Goal: Information Seeking & Learning: Learn about a topic

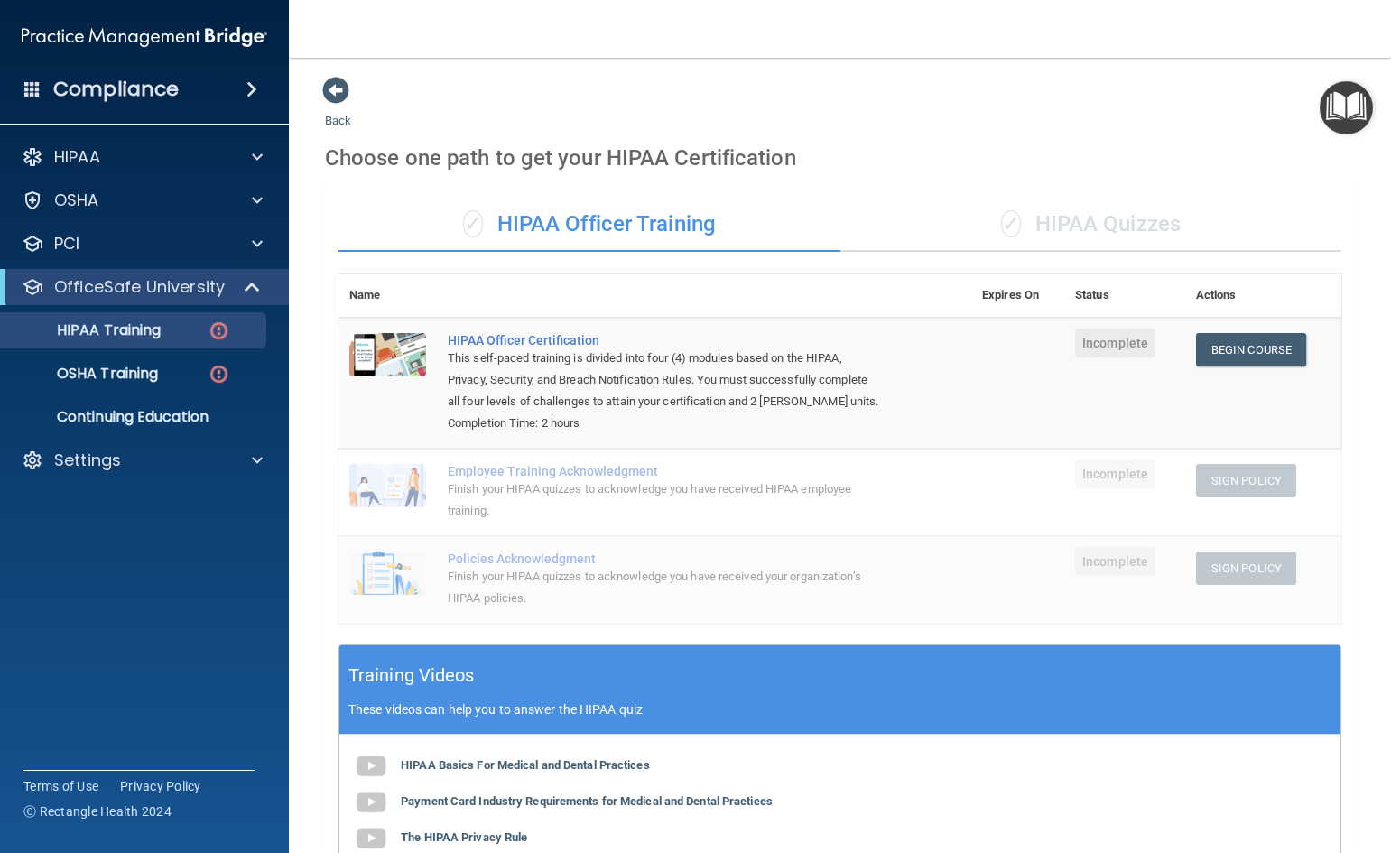
scroll to position [376, 0]
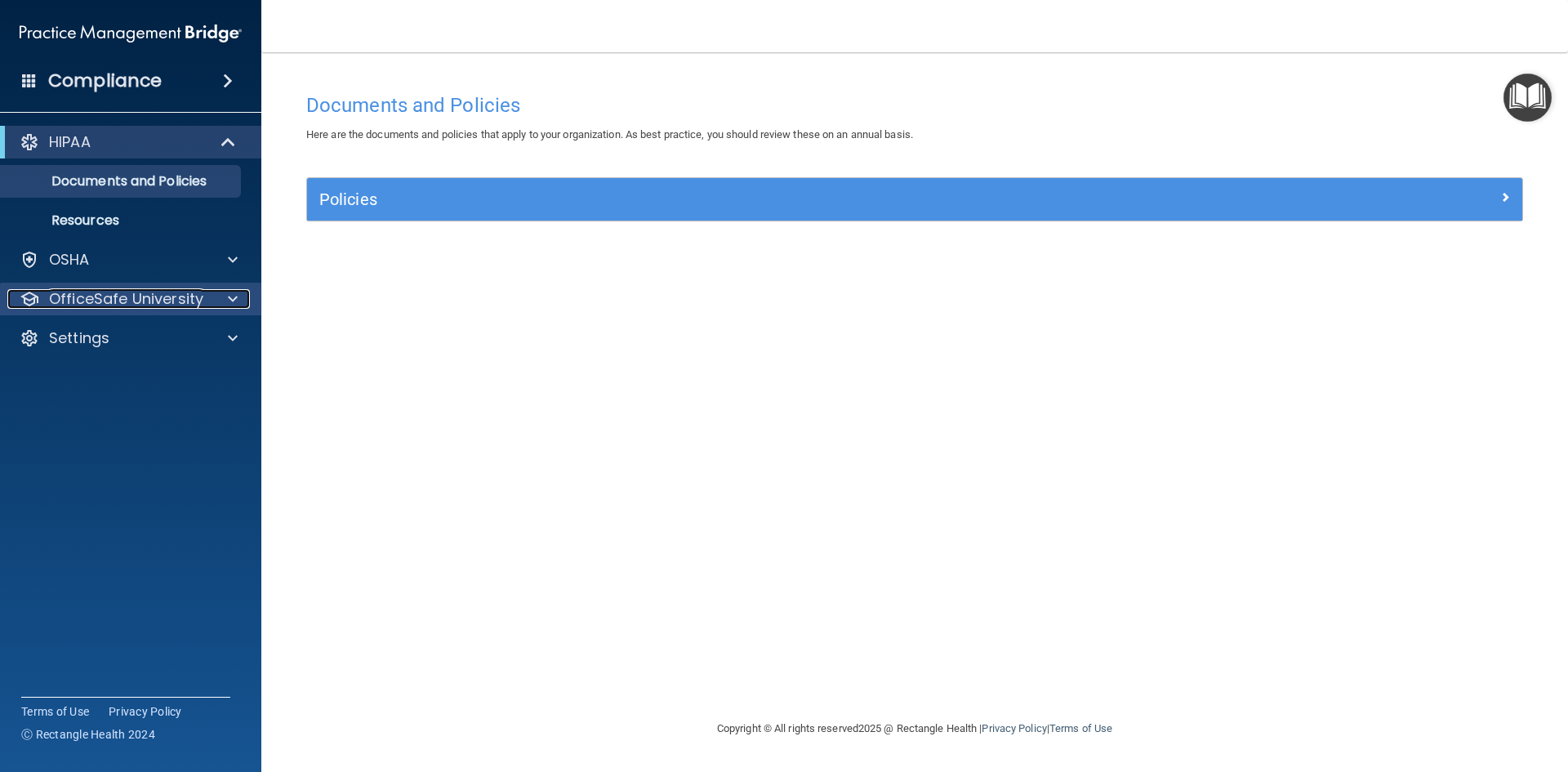
click at [231, 290] on span at bounding box center [233, 300] width 10 height 20
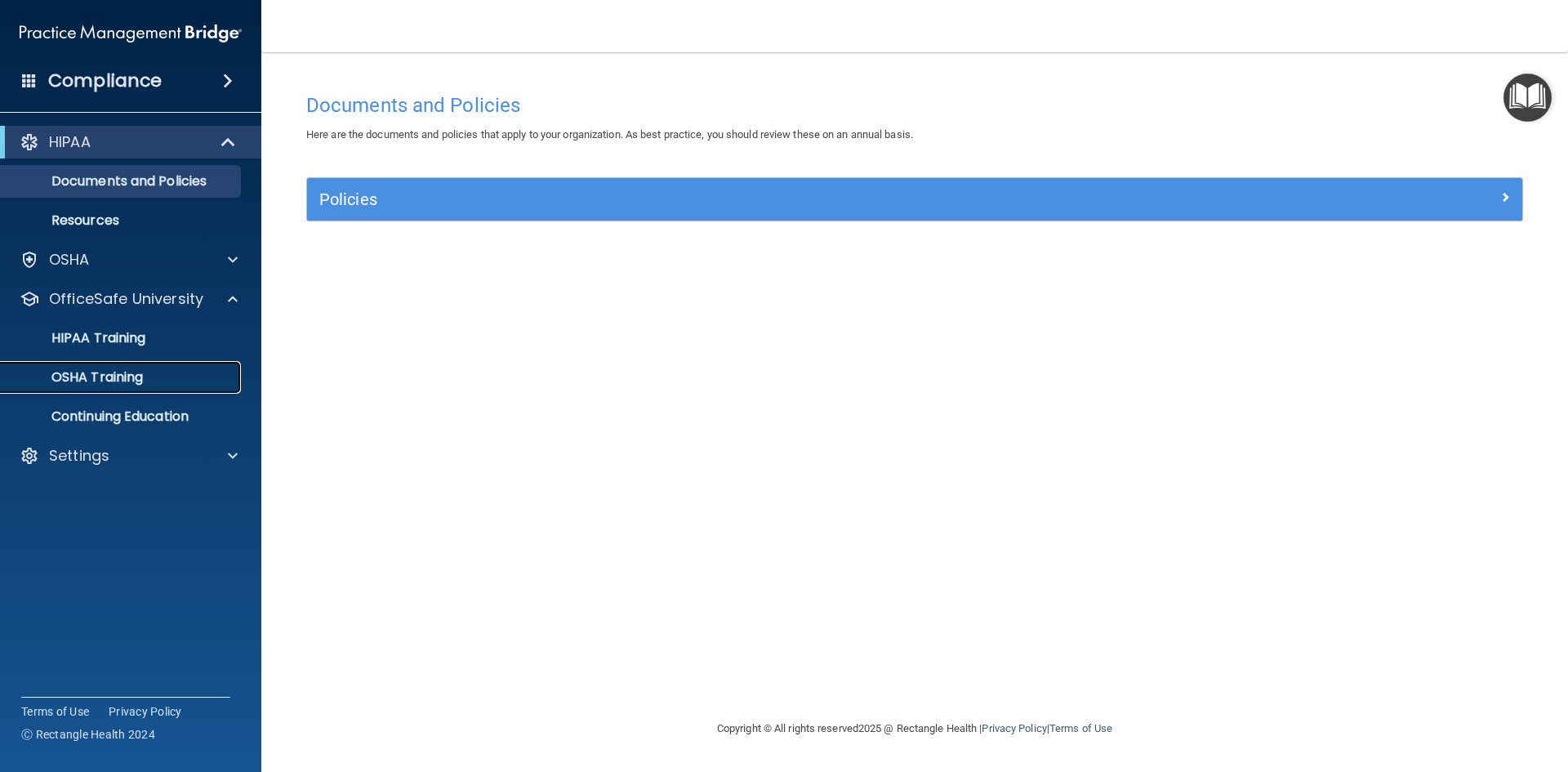
click at [150, 380] on div "OSHA Training" at bounding box center [122, 377] width 223 height 16
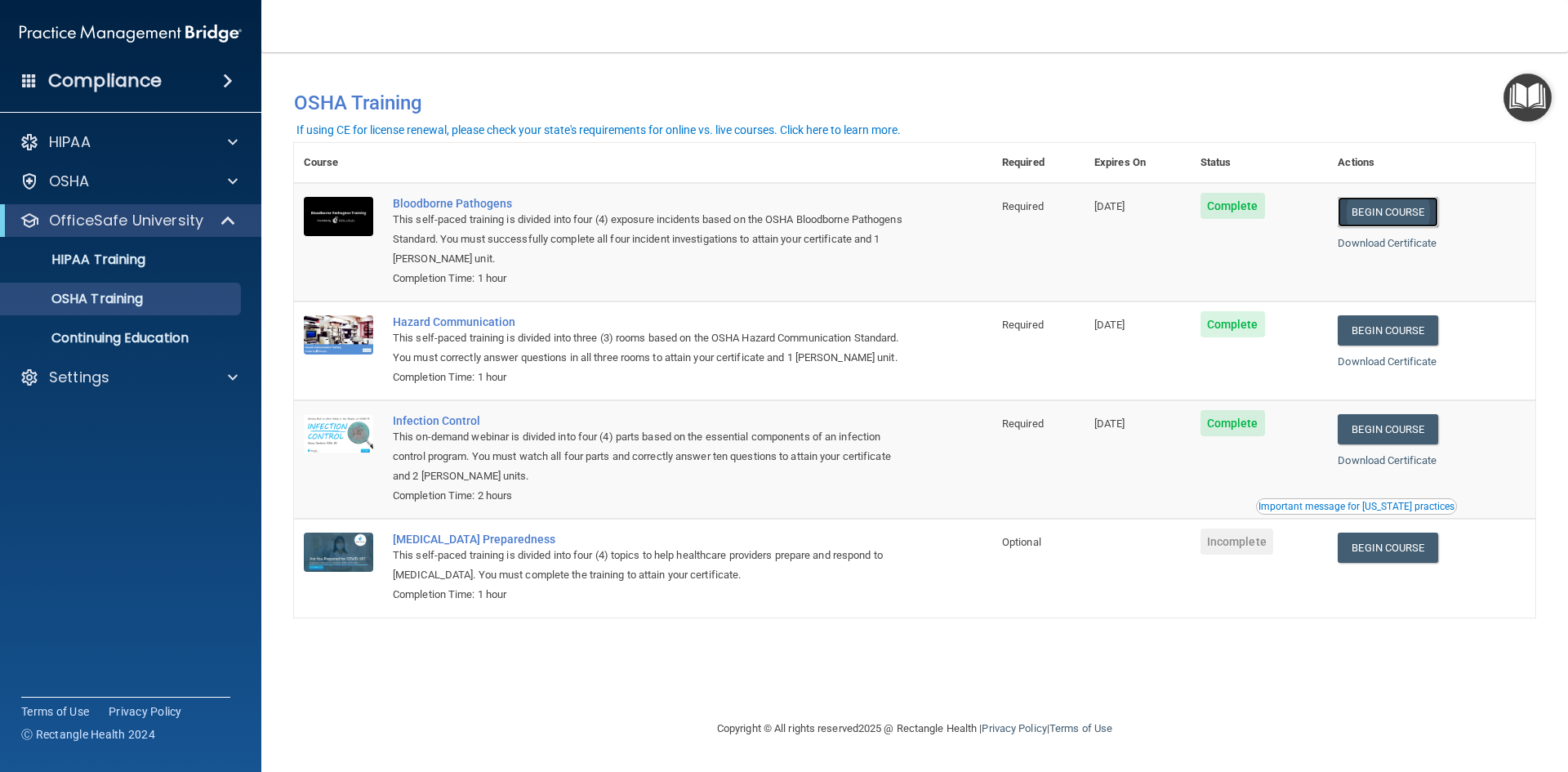
click at [1418, 215] on link "Begin Course" at bounding box center [1388, 212] width 100 height 30
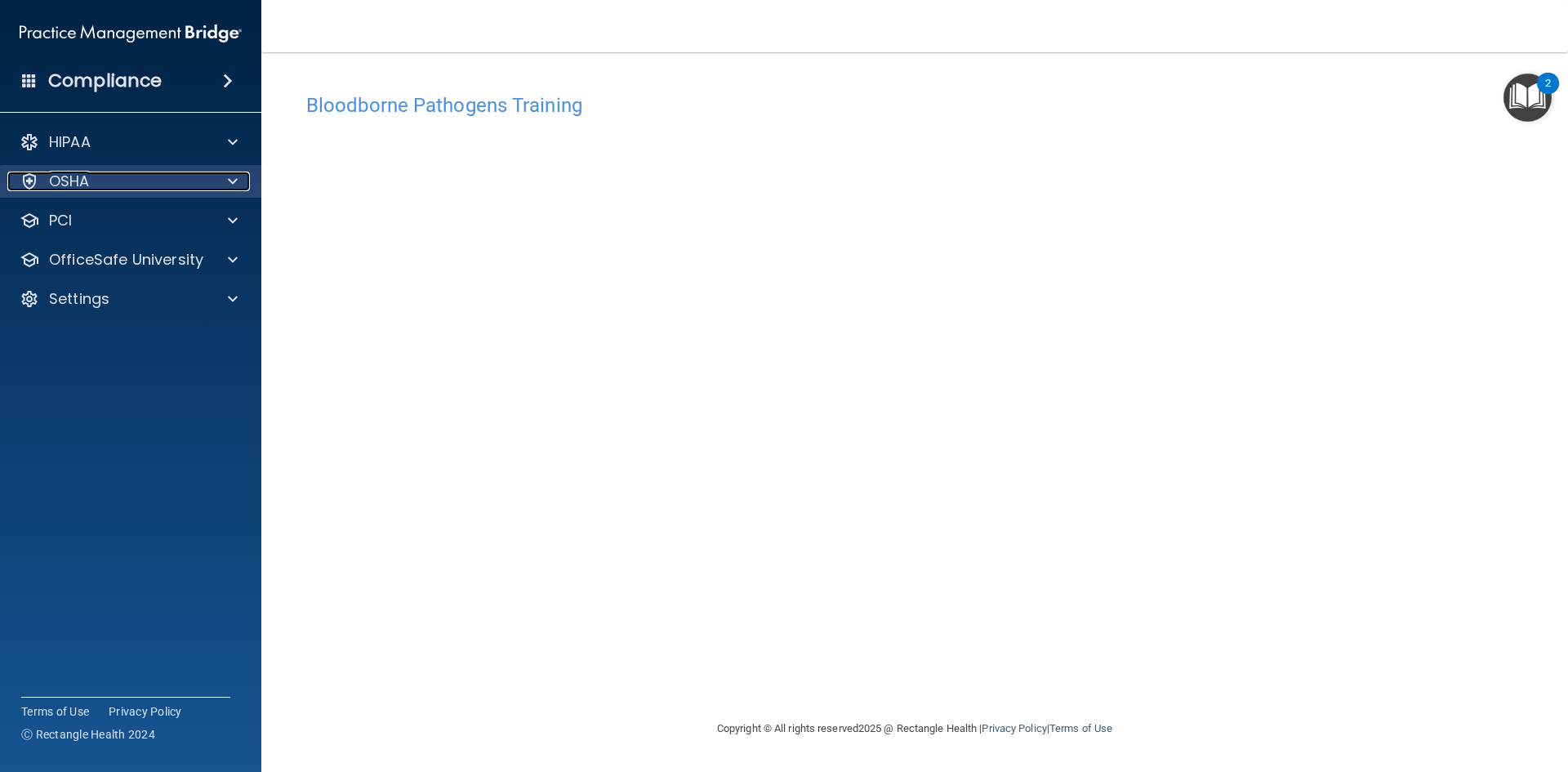
click at [230, 174] on span at bounding box center [233, 182] width 10 height 20
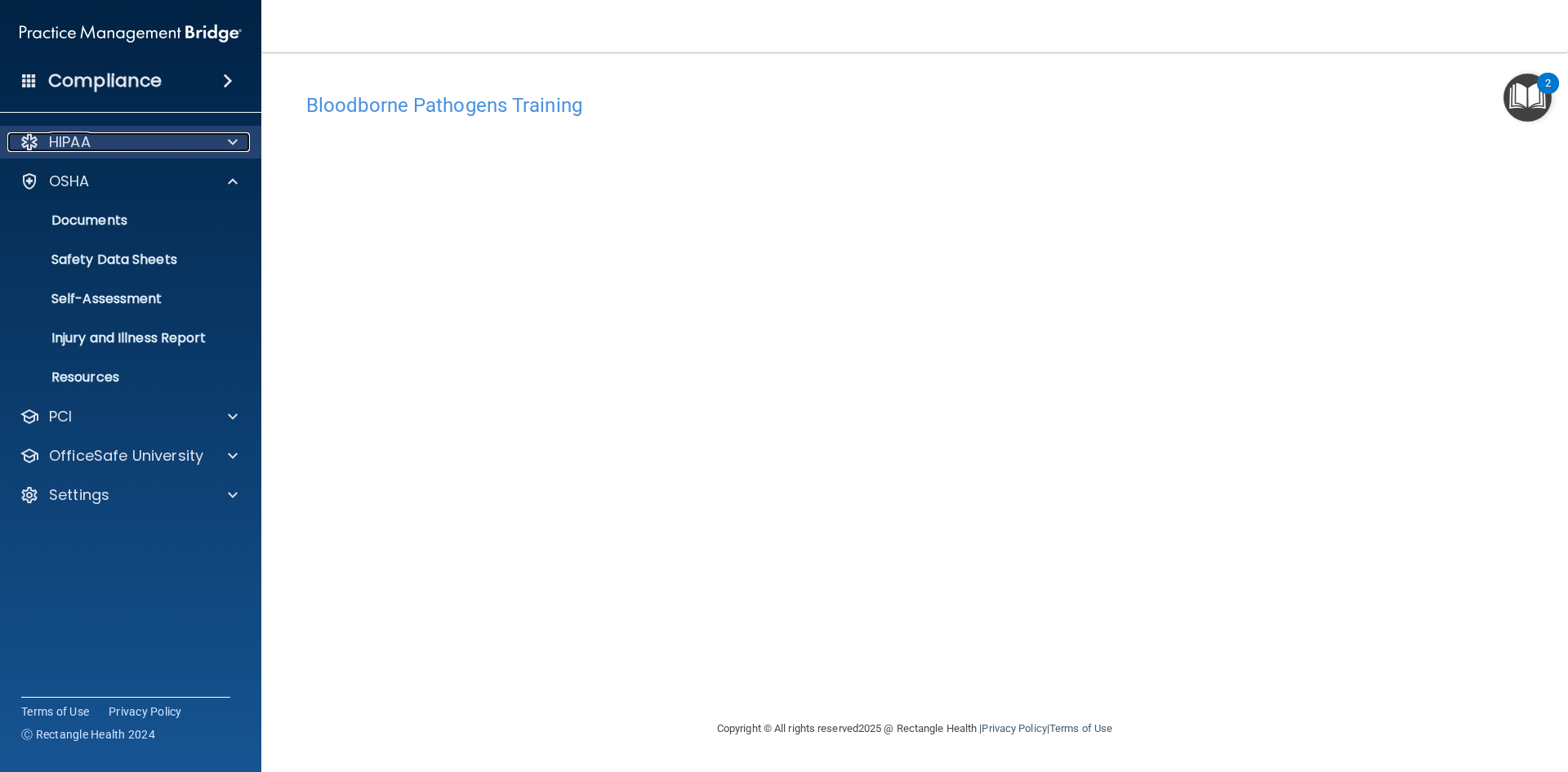
click at [201, 142] on div "HIPAA" at bounding box center [109, 142] width 203 height 20
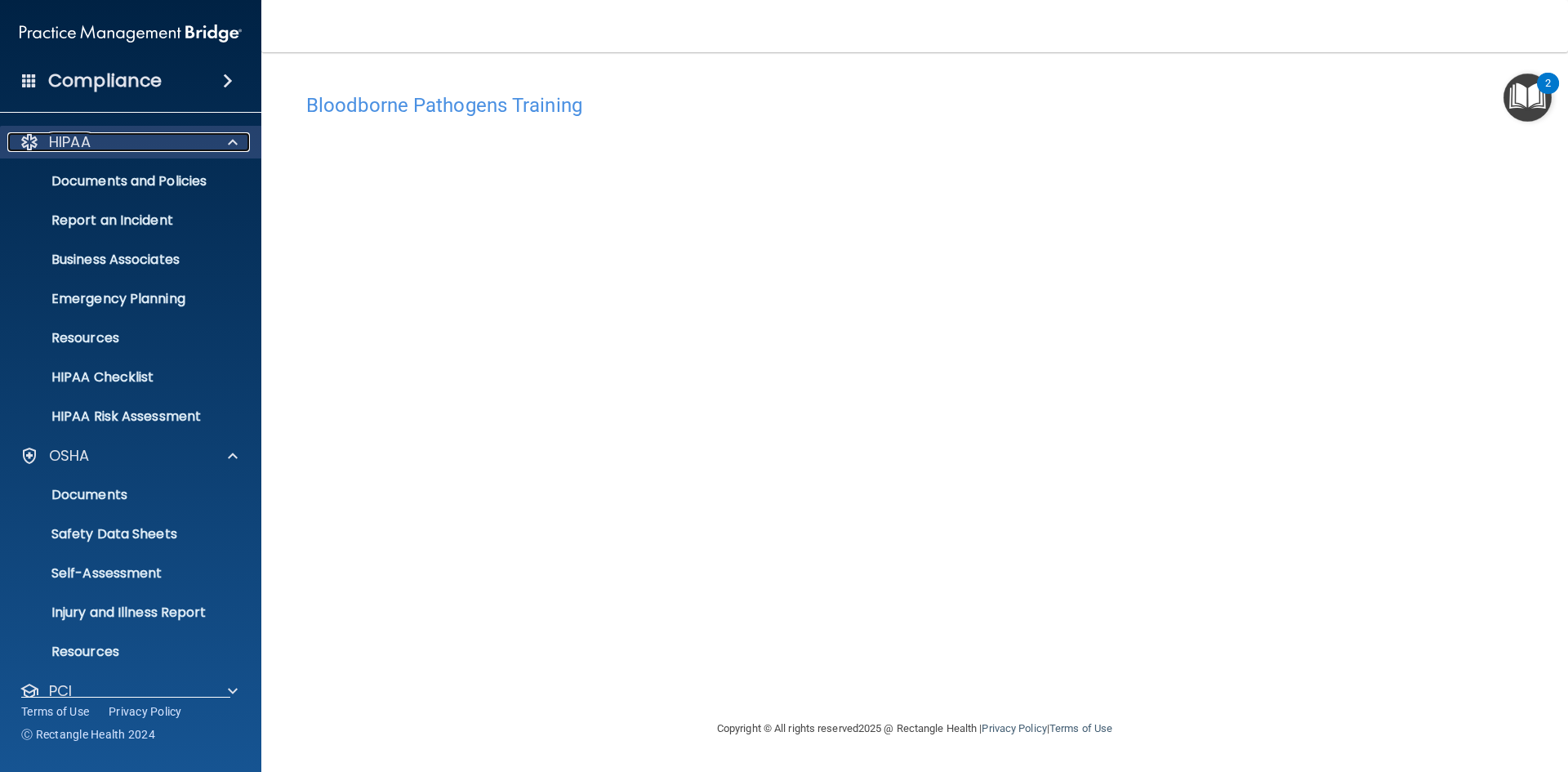
click at [201, 142] on div "HIPAA" at bounding box center [109, 142] width 203 height 20
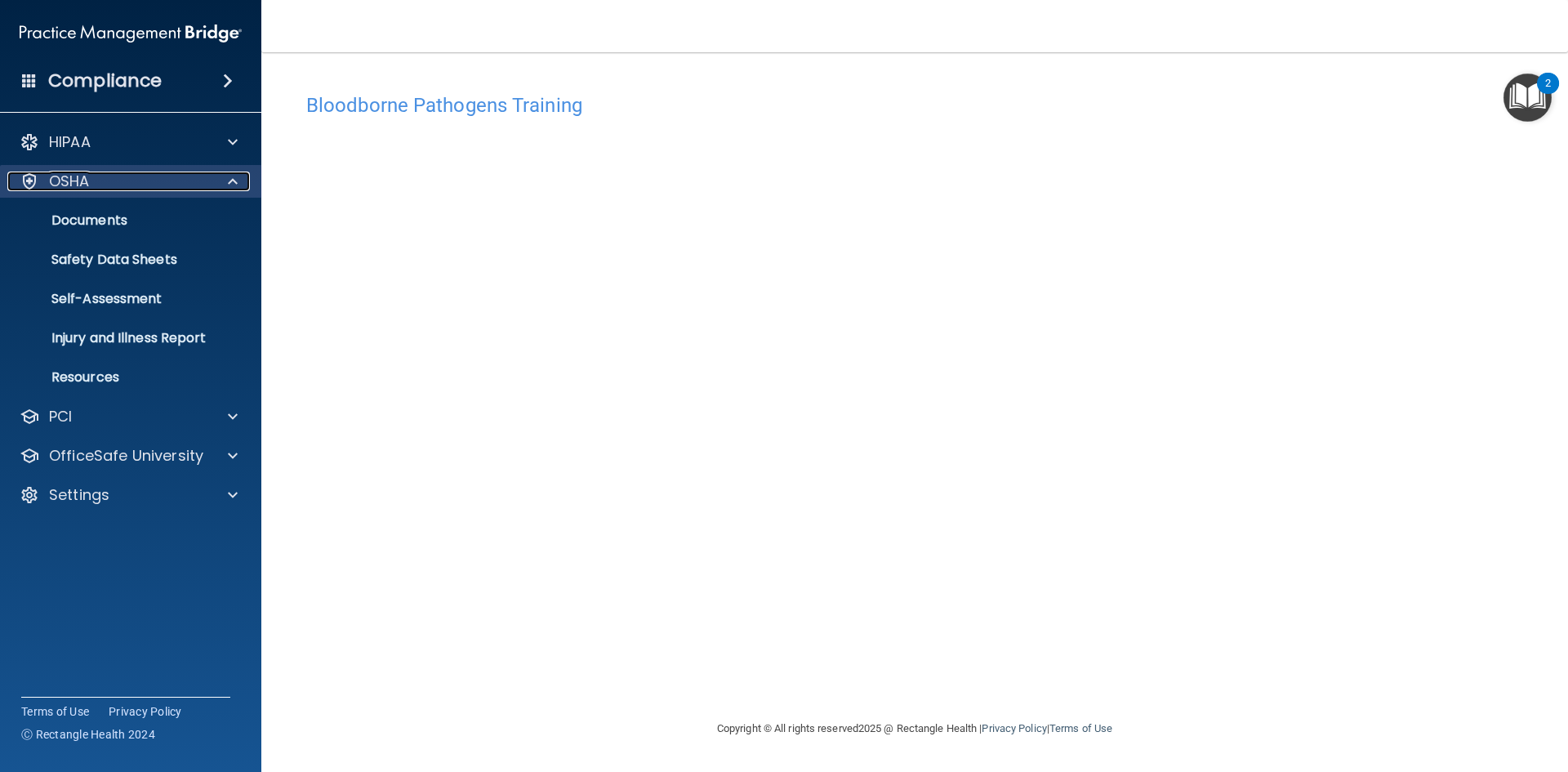
click at [241, 188] on div at bounding box center [230, 182] width 41 height 20
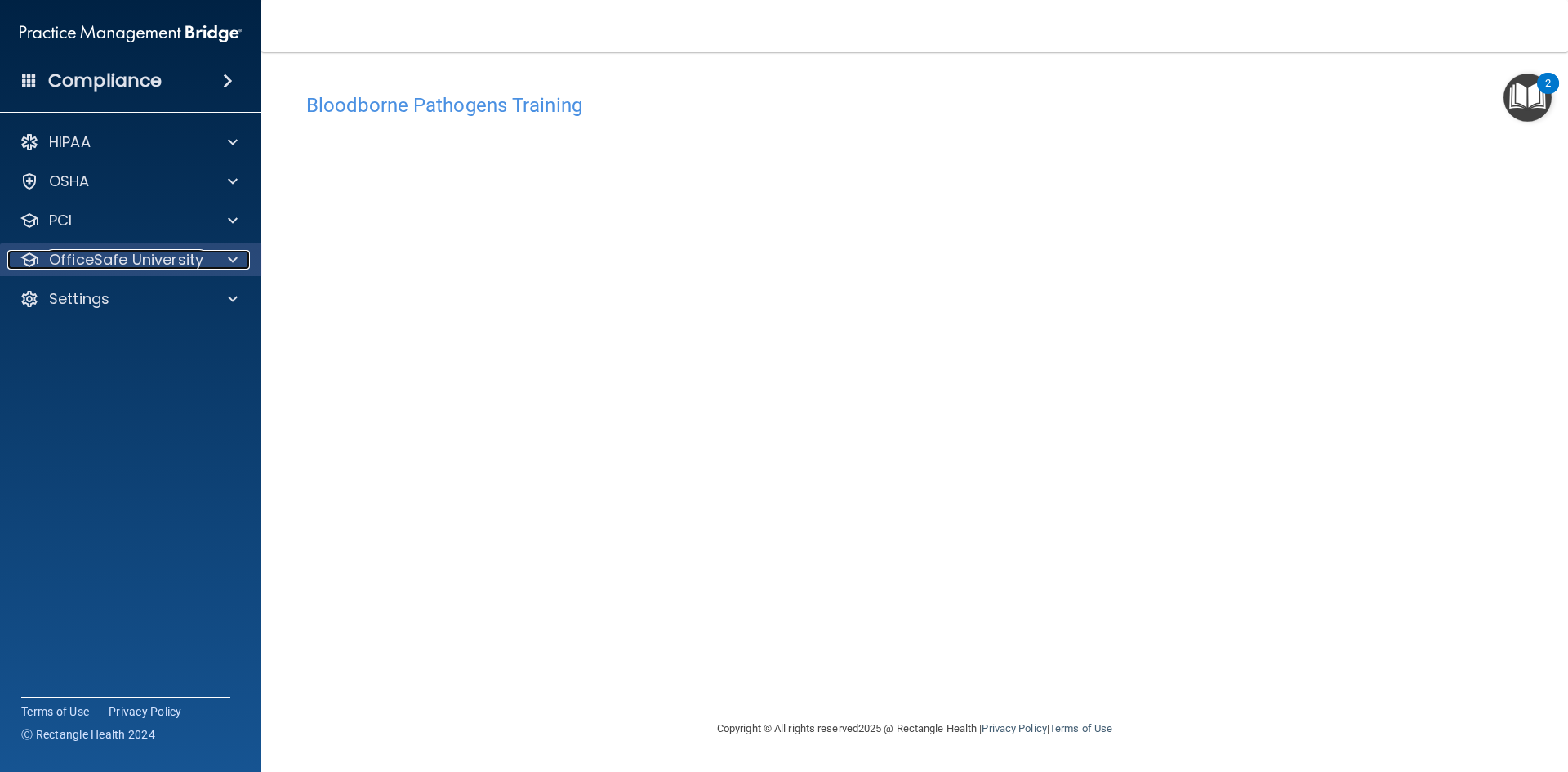
click at [219, 263] on div at bounding box center [230, 260] width 41 height 20
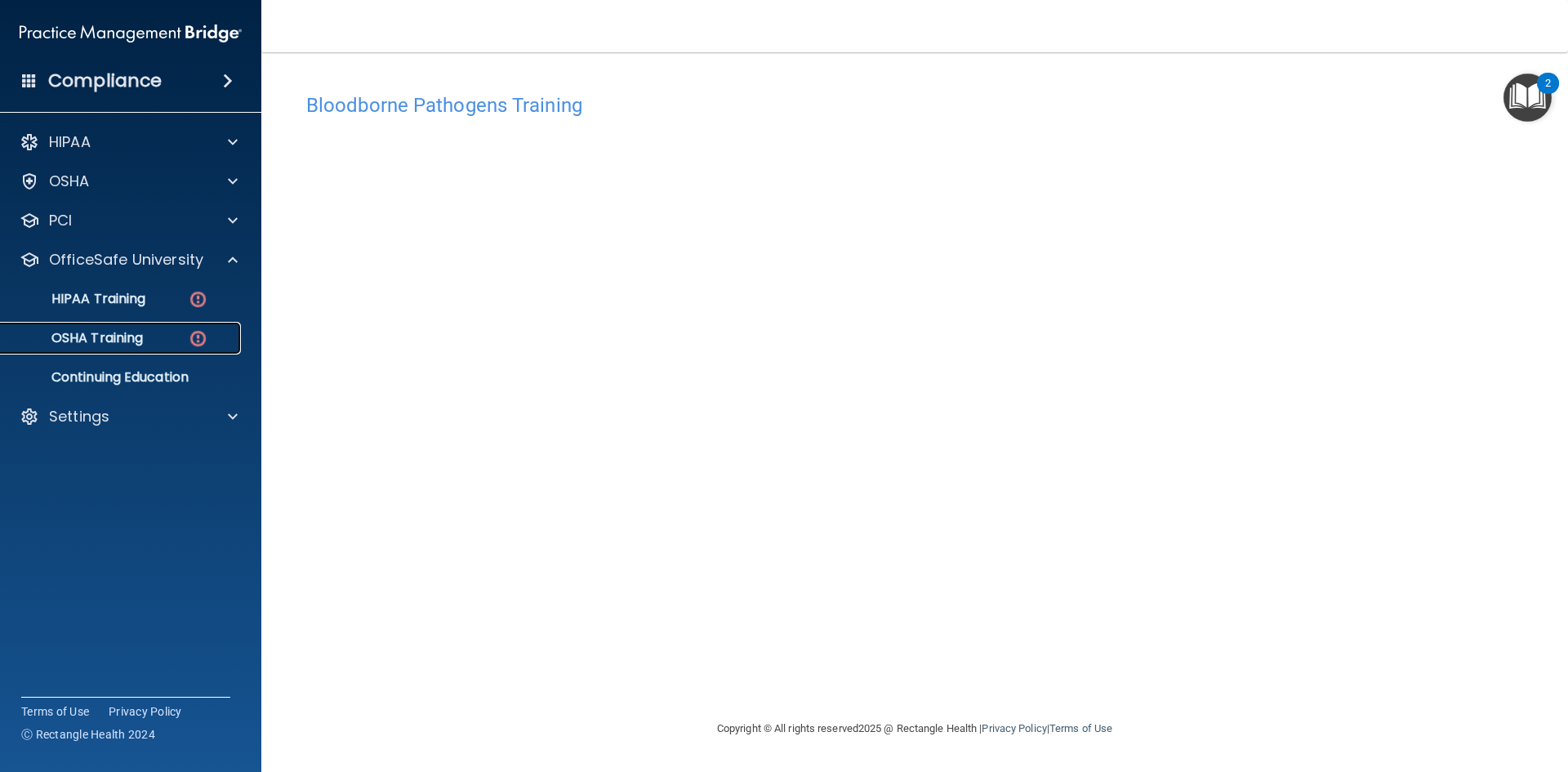
click at [117, 346] on p "OSHA Training" at bounding box center [77, 338] width 132 height 16
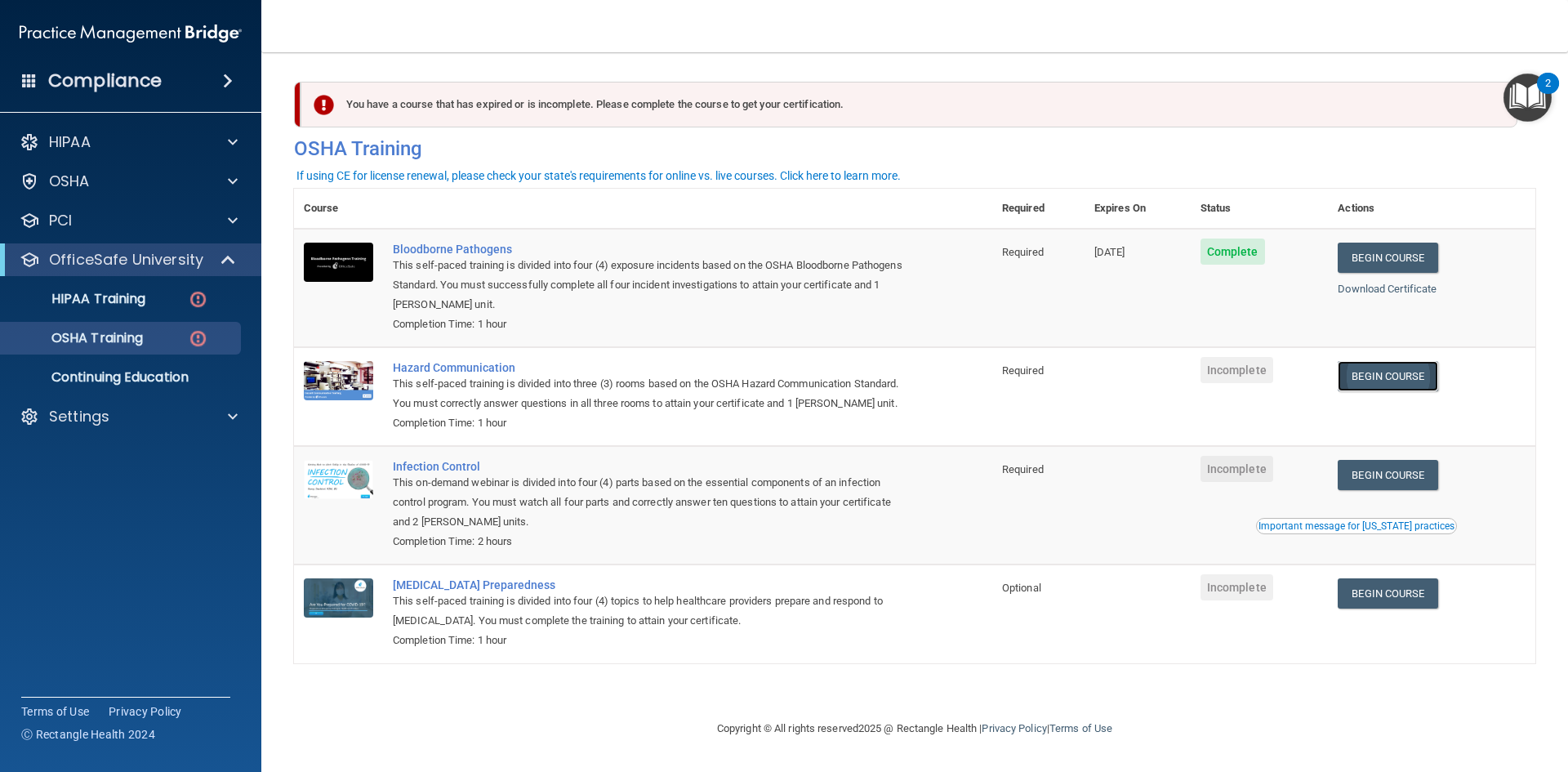
click at [1403, 375] on link "Begin Course" at bounding box center [1388, 376] width 100 height 30
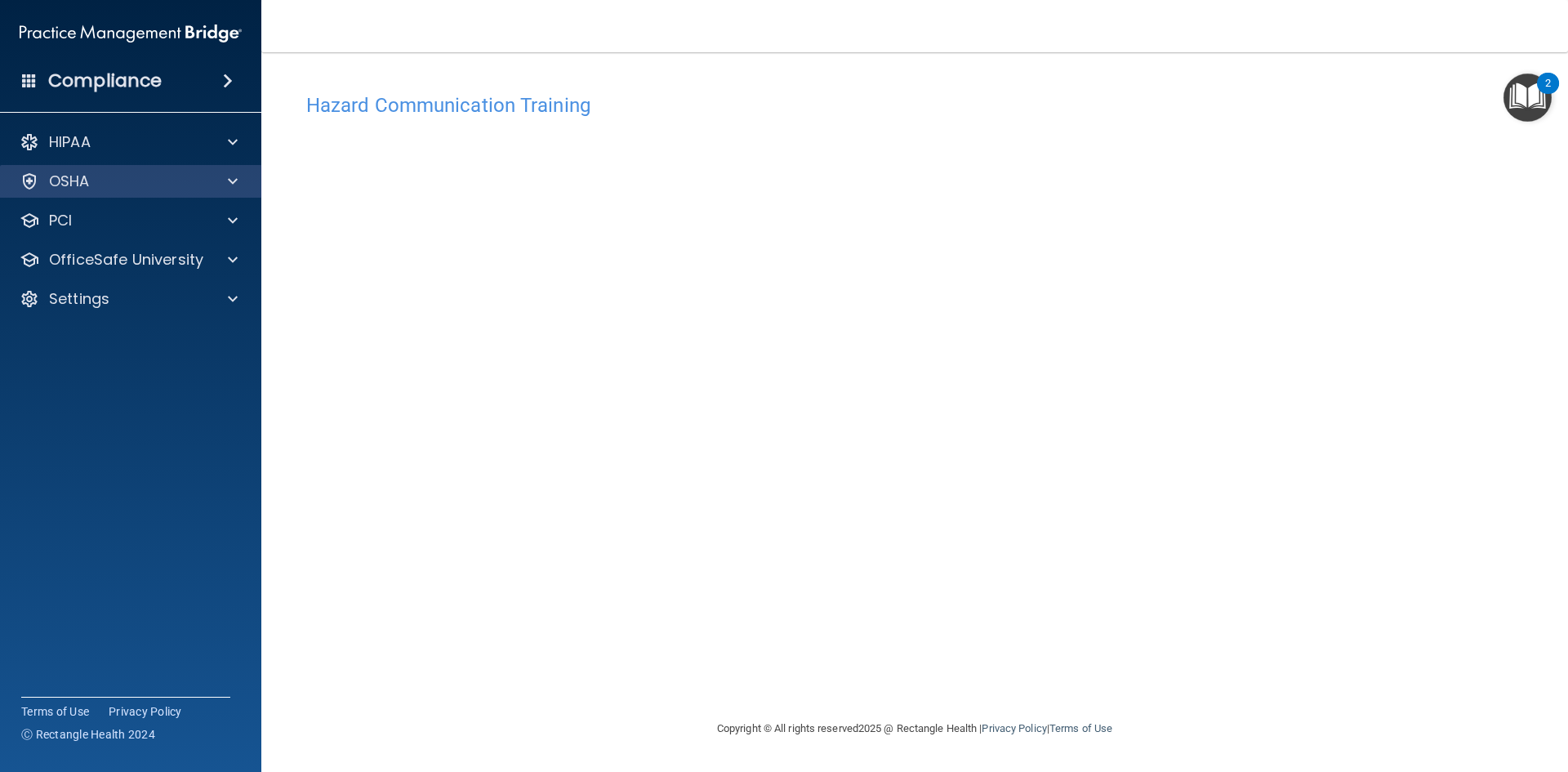
click at [182, 170] on div "OSHA" at bounding box center [131, 181] width 262 height 33
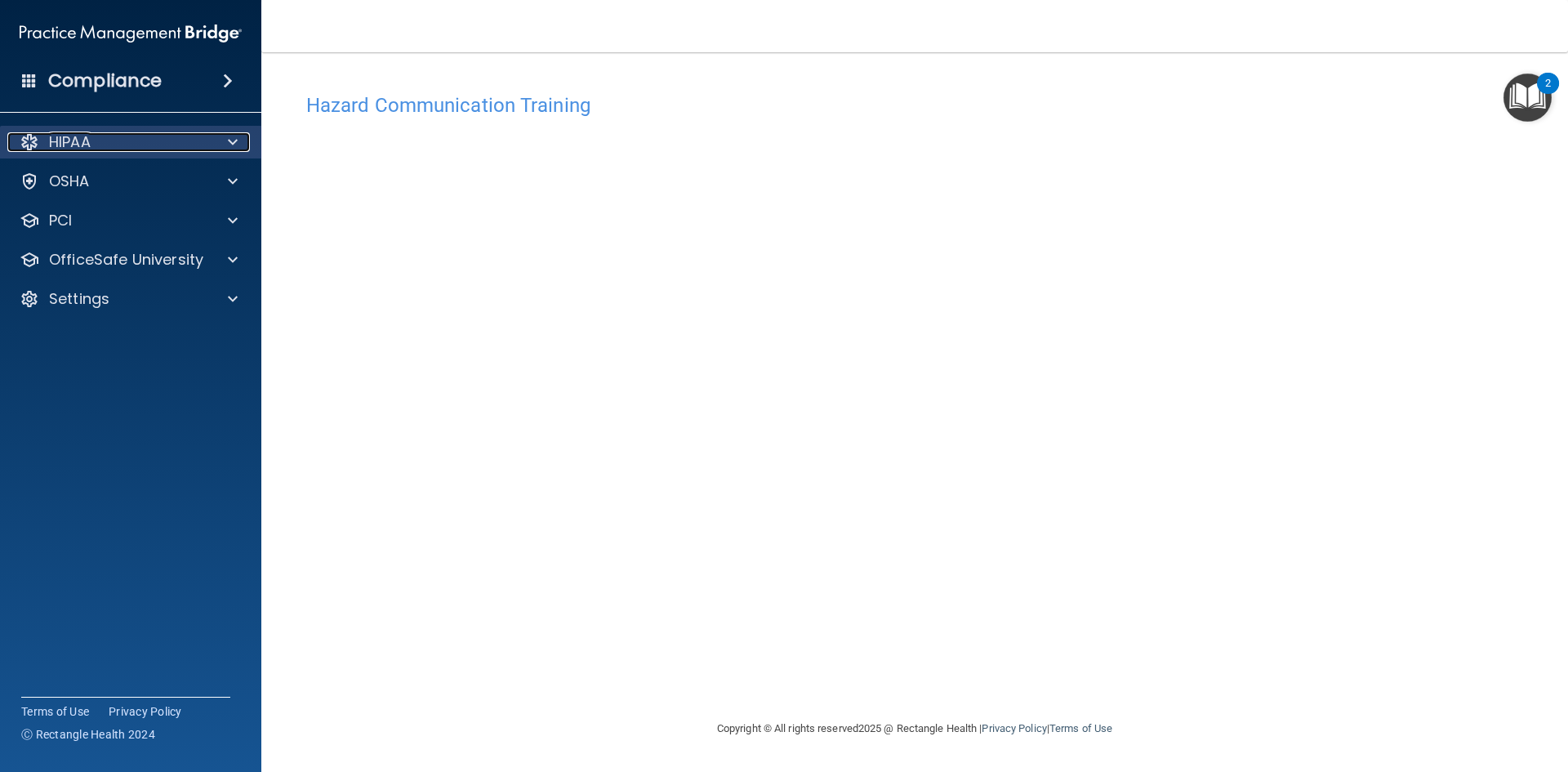
click at [241, 136] on div at bounding box center [230, 142] width 41 height 20
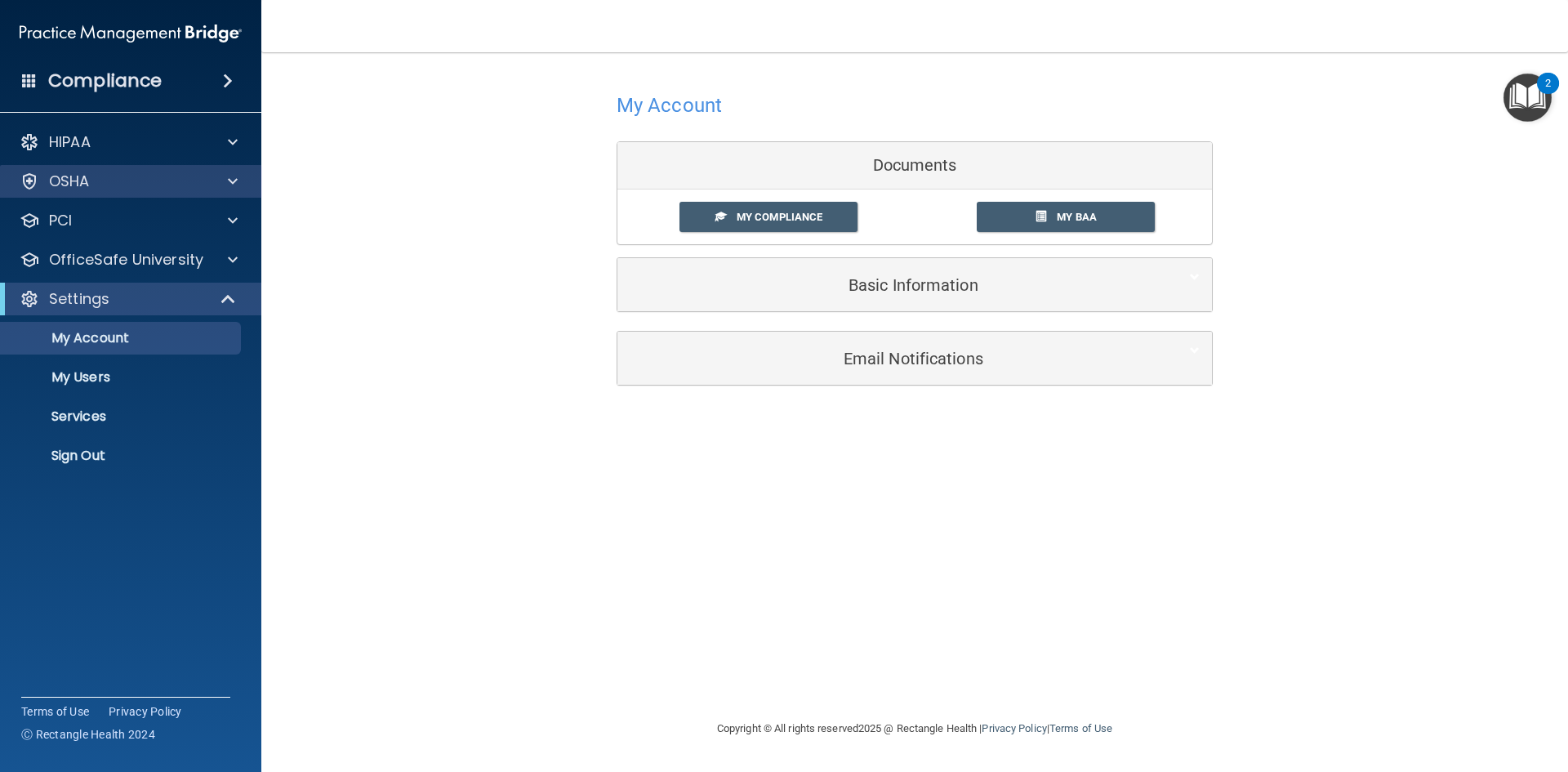
click at [140, 169] on div "OSHA" at bounding box center [131, 181] width 262 height 33
click at [222, 185] on div at bounding box center [230, 182] width 41 height 20
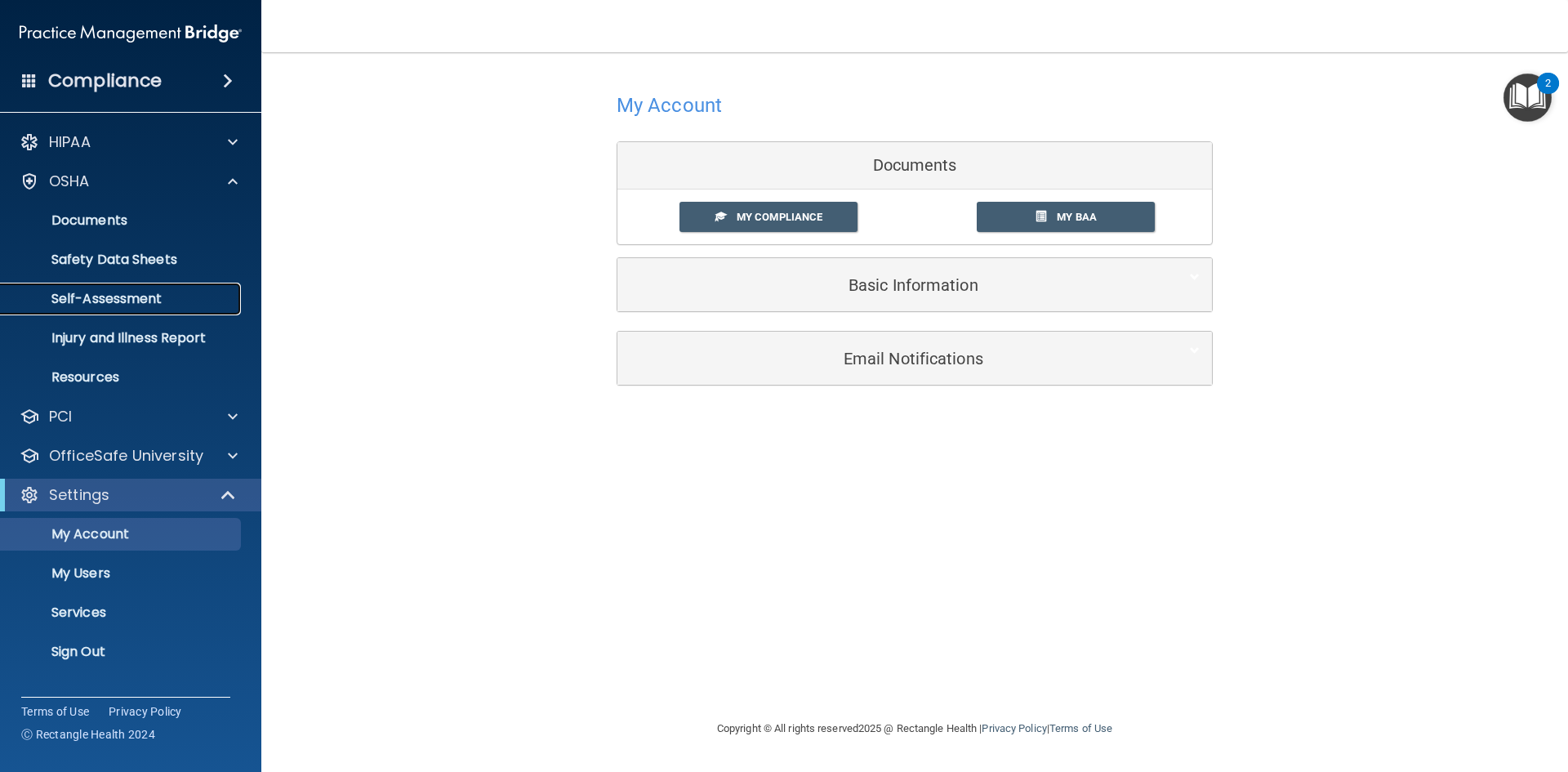
click at [147, 292] on p "Self-Assessment" at bounding box center [122, 299] width 223 height 16
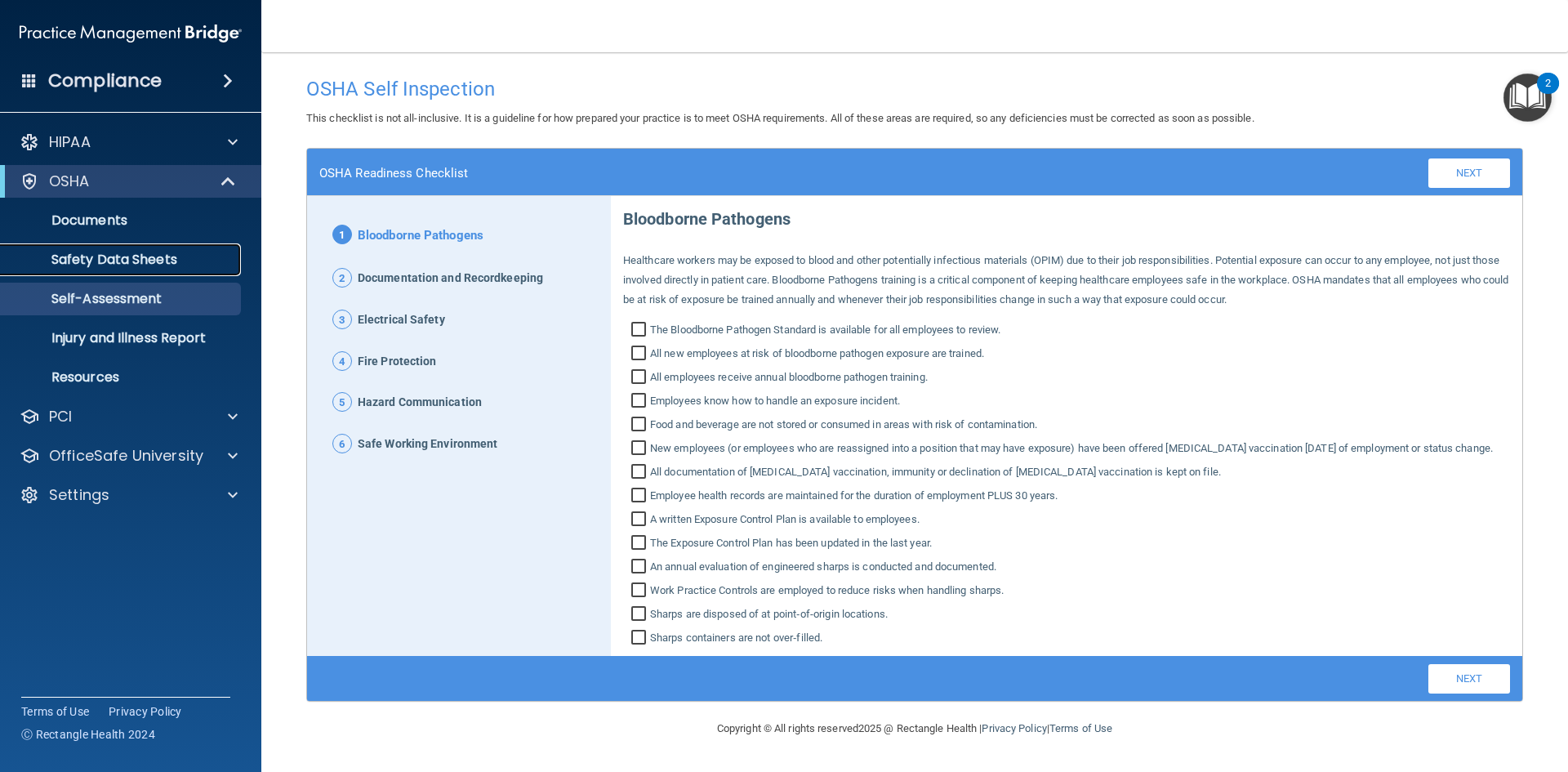
click at [119, 264] on p "Safety Data Sheets" at bounding box center [122, 260] width 223 height 16
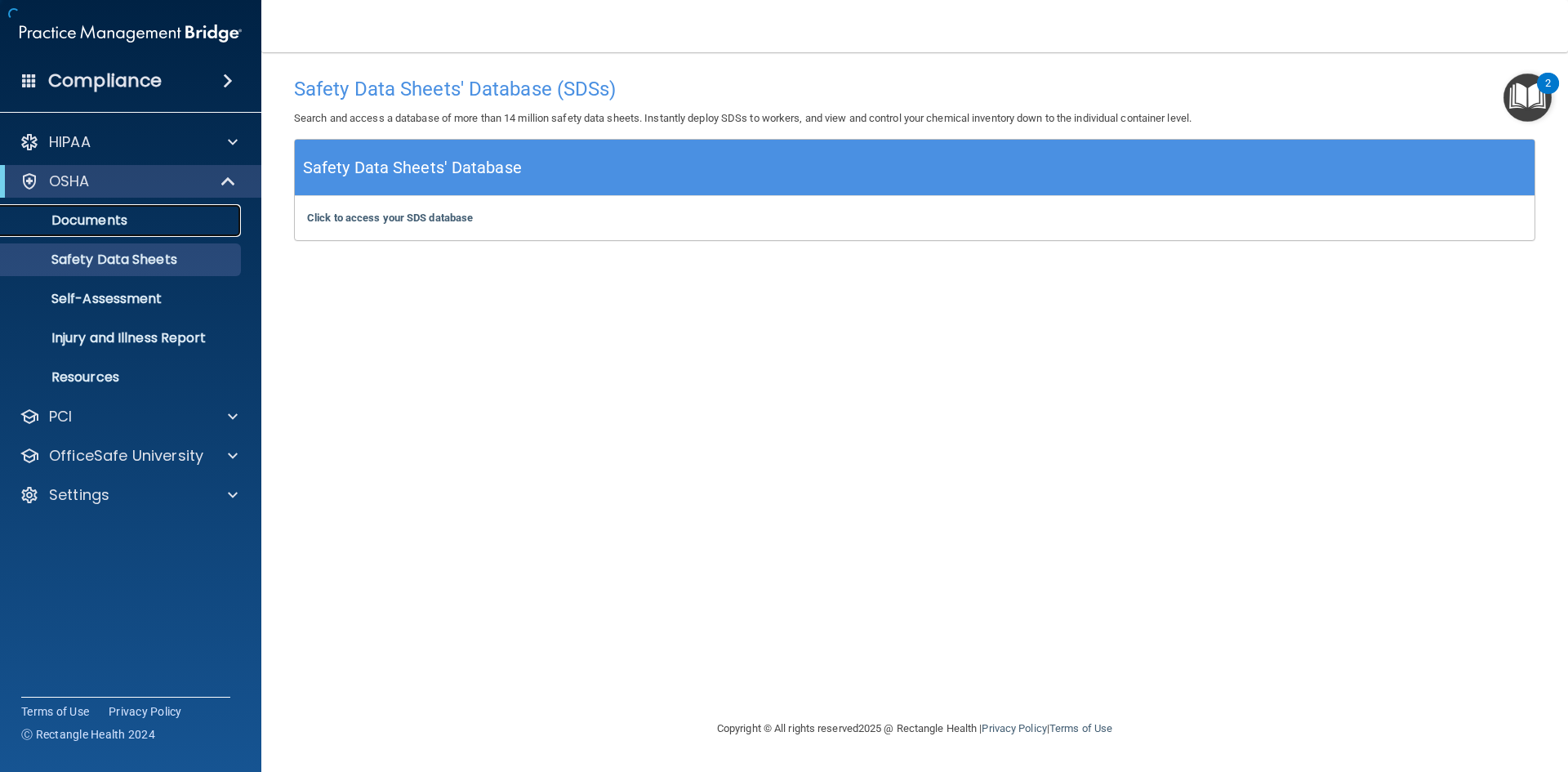
click at [105, 219] on p "Documents" at bounding box center [122, 221] width 223 height 16
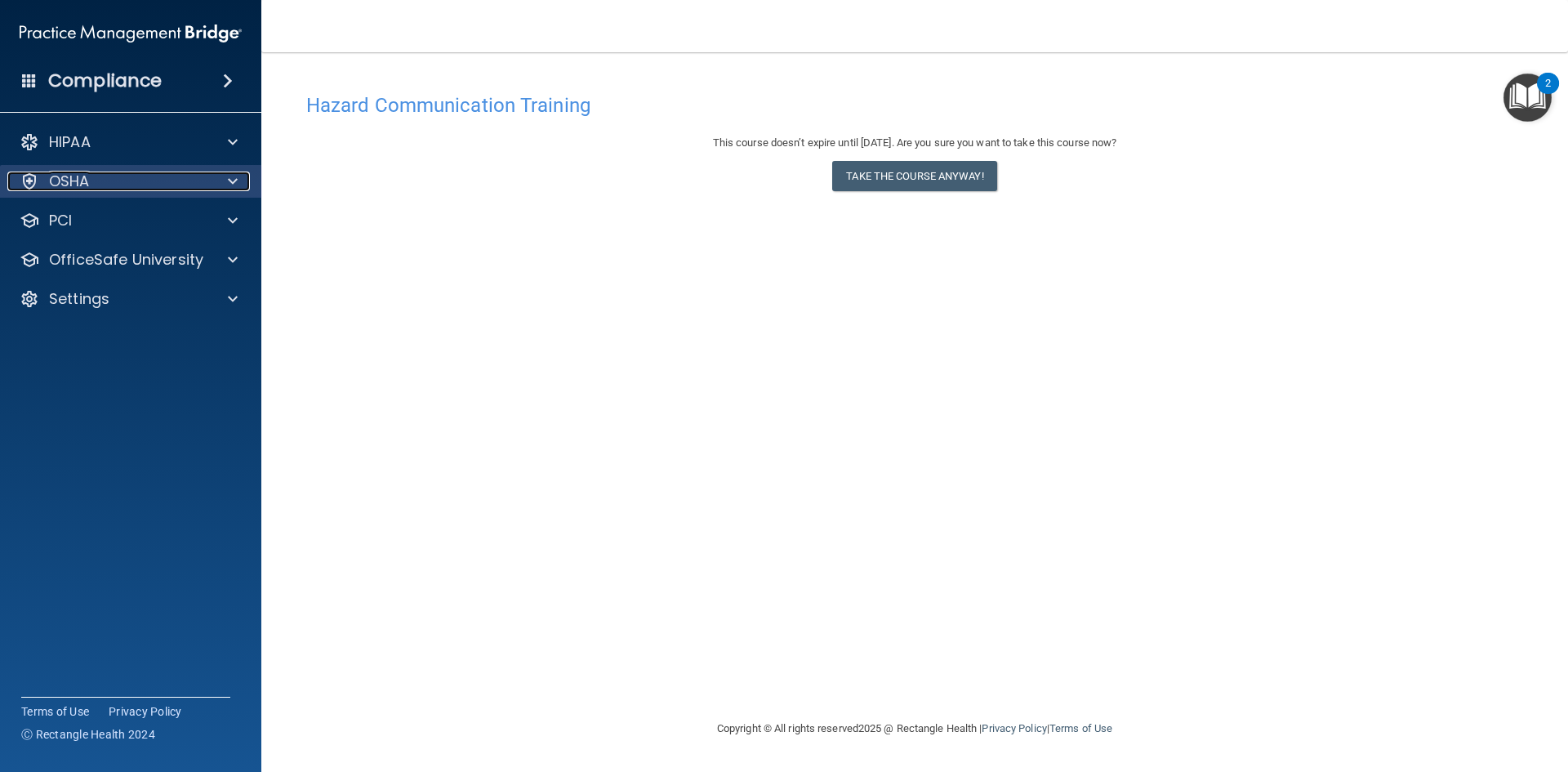
click at [195, 180] on div "OSHA" at bounding box center [109, 182] width 203 height 20
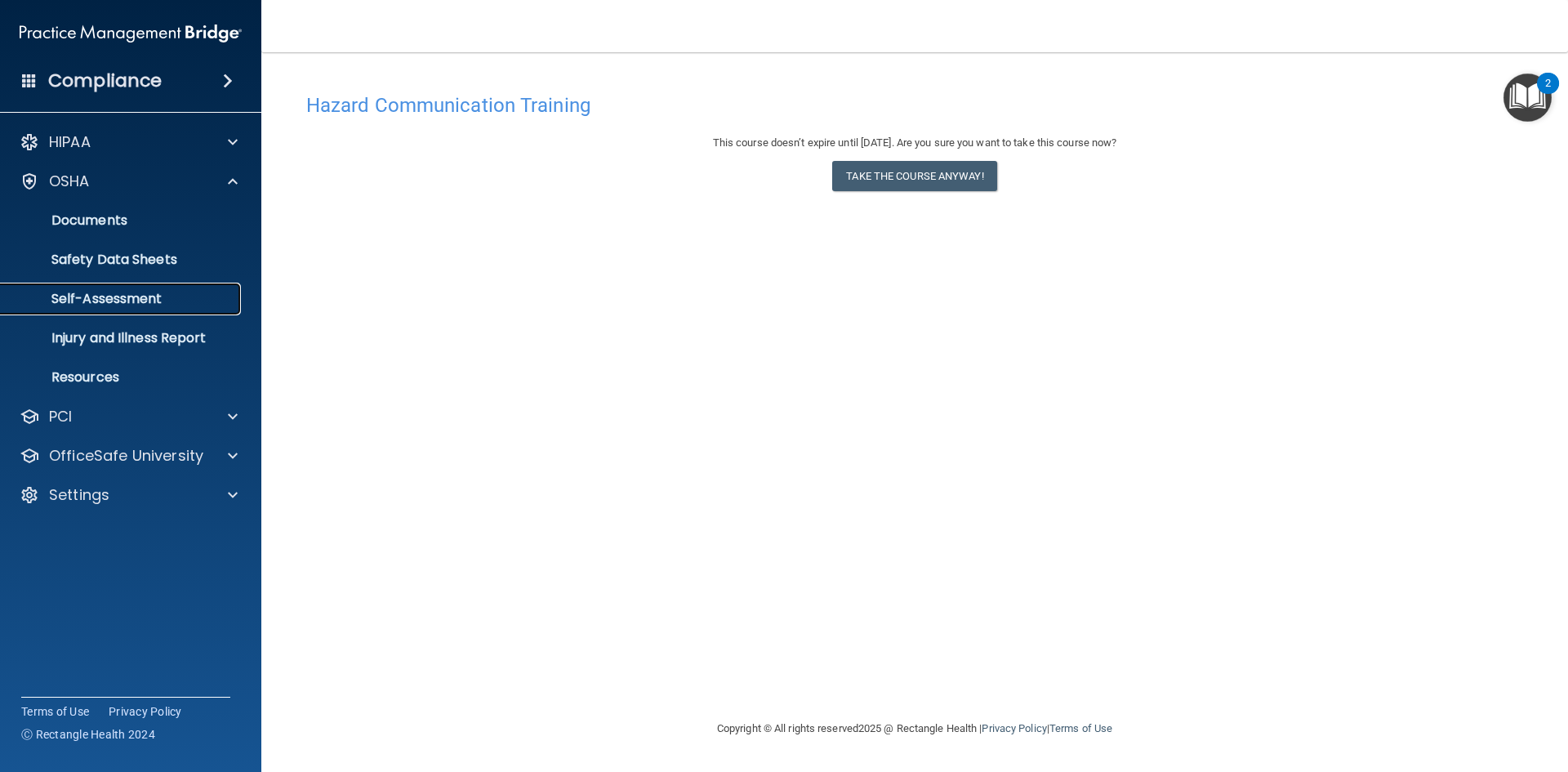
click at [151, 294] on p "Self-Assessment" at bounding box center [122, 299] width 223 height 16
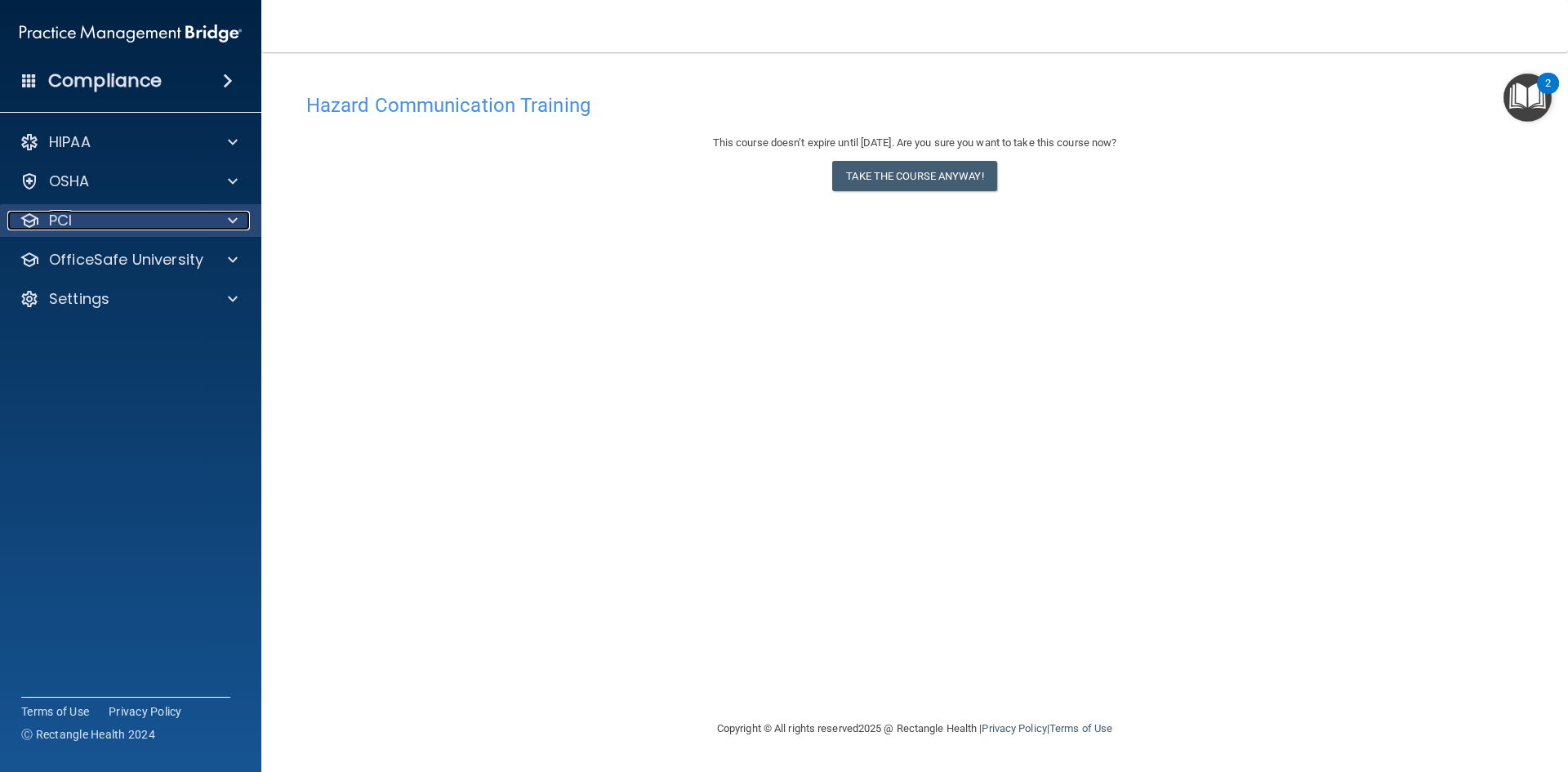
click at [232, 218] on span at bounding box center [233, 221] width 10 height 20
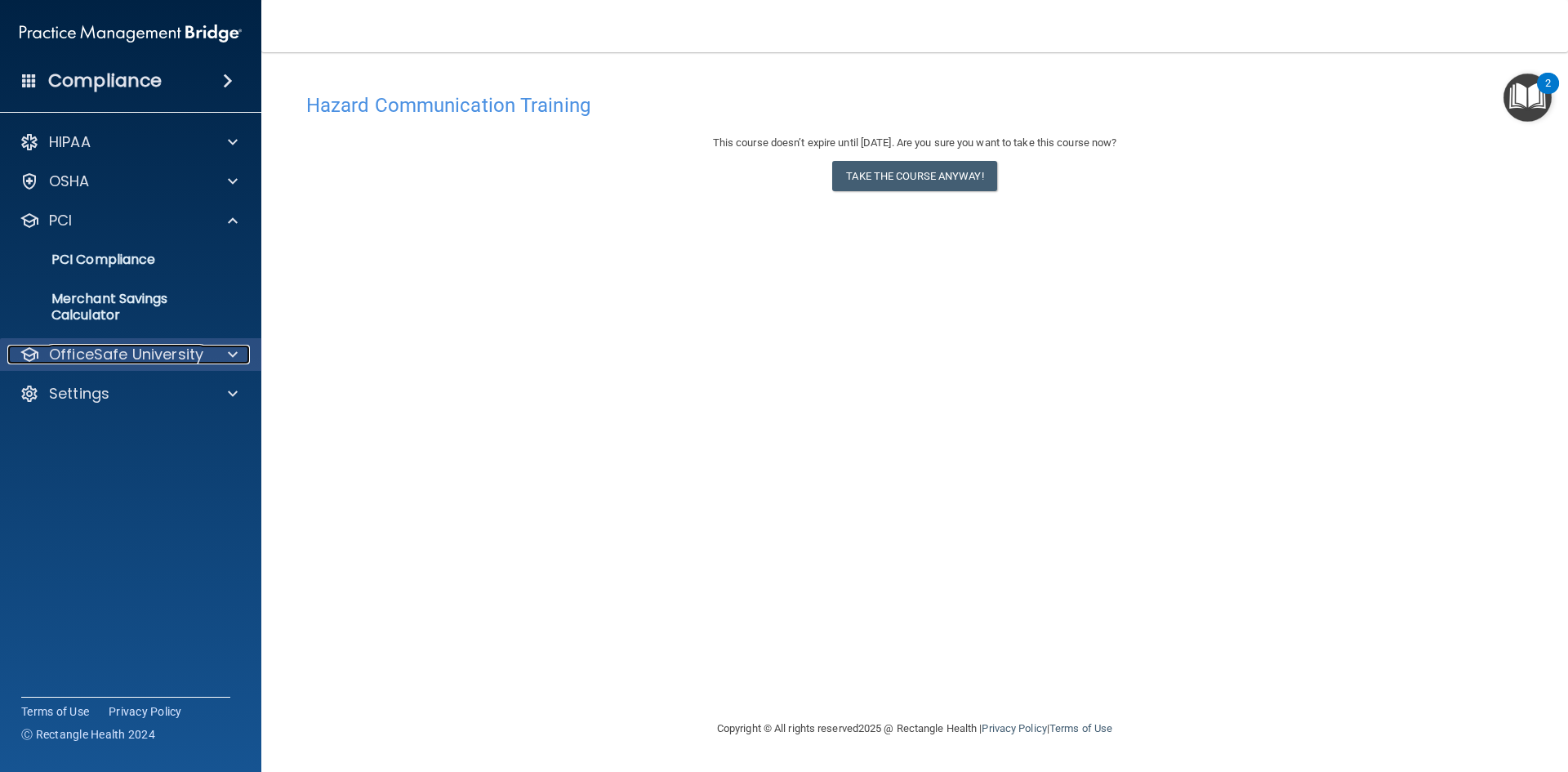
click at [231, 355] on span at bounding box center [233, 355] width 10 height 20
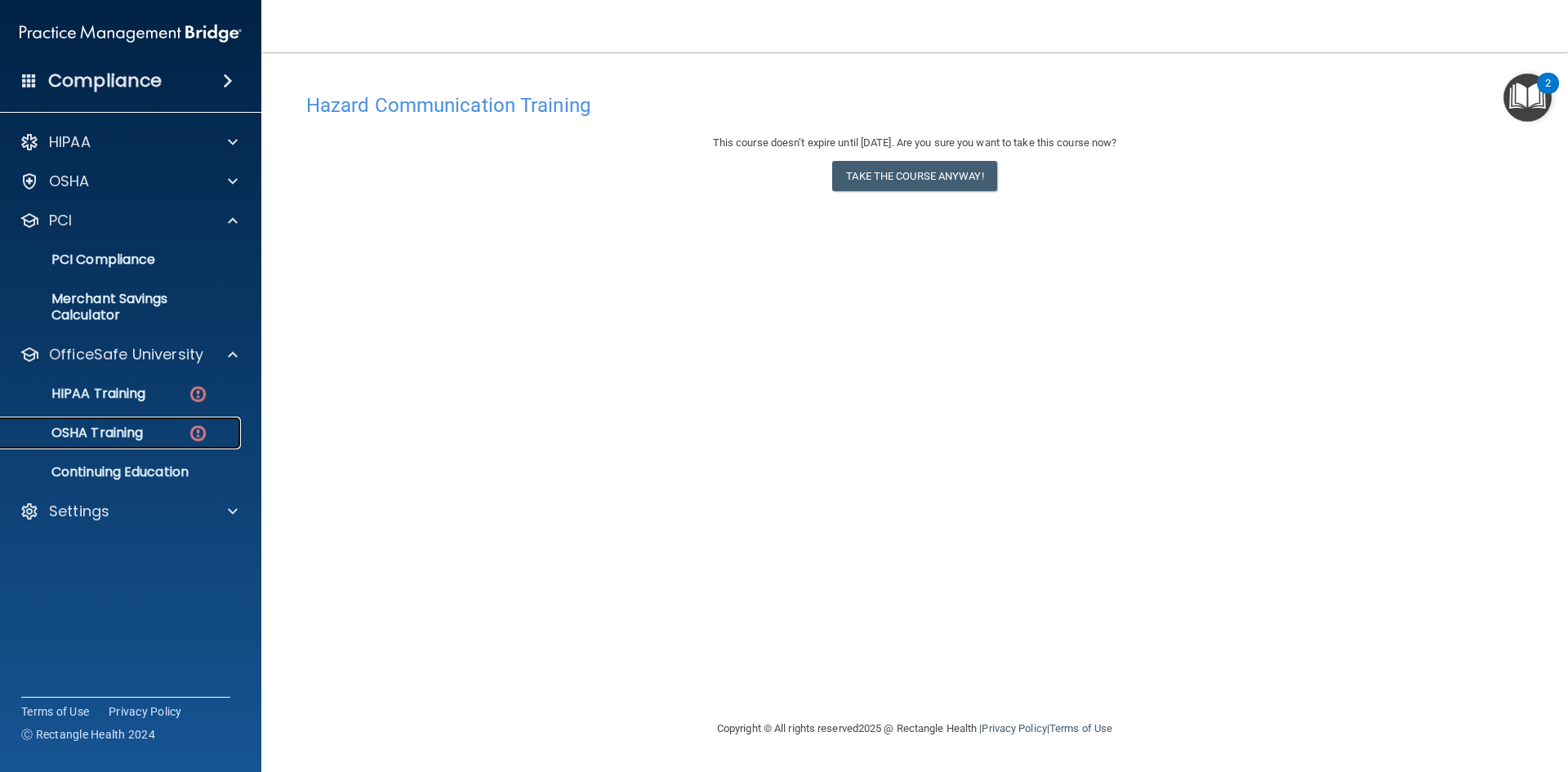
click at [132, 429] on p "OSHA Training" at bounding box center [77, 433] width 132 height 16
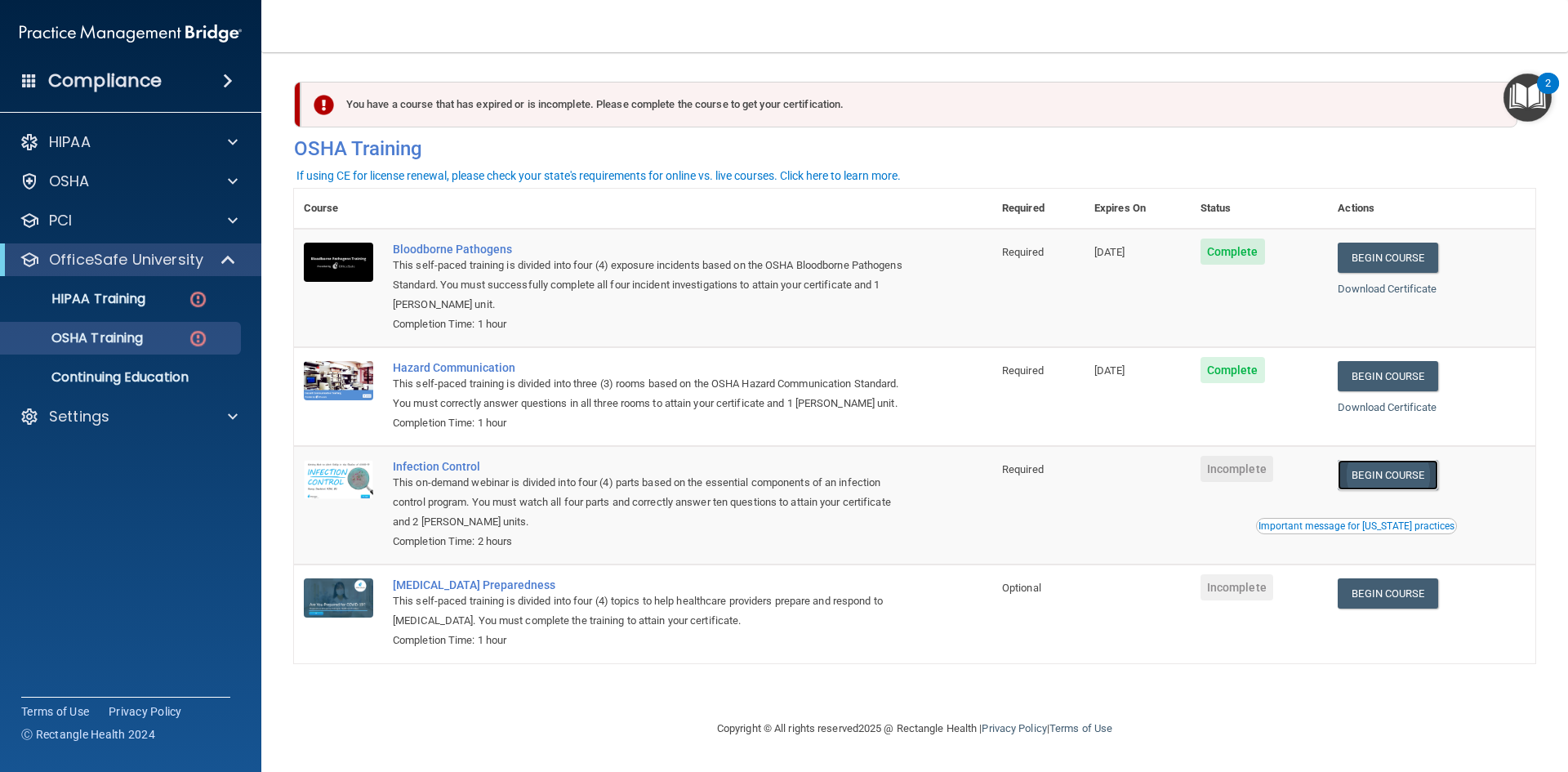
click at [1395, 481] on link "Begin Course" at bounding box center [1388, 474] width 100 height 30
